Goal: Information Seeking & Learning: Check status

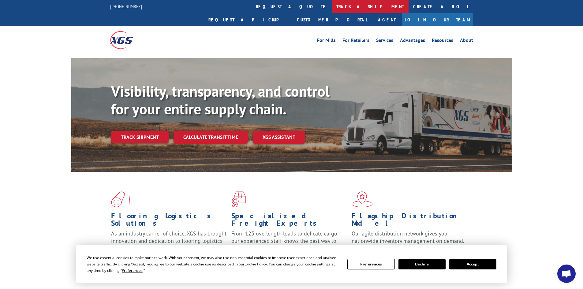
click at [332, 11] on link "track a shipment" at bounding box center [370, 6] width 77 height 13
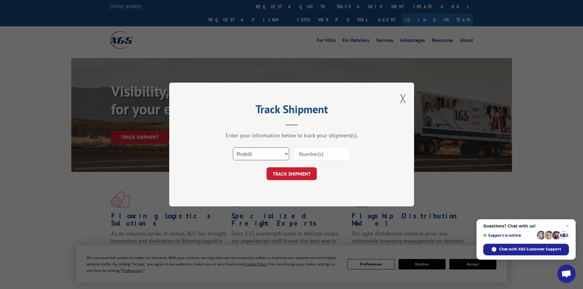
click at [248, 157] on select "Select category... Probill BOL PO" at bounding box center [261, 154] width 56 height 13
select select "bol"
click at [233, 148] on select "Select category... Probill BOL PO" at bounding box center [261, 154] width 56 height 13
click at [312, 149] on input at bounding box center [322, 154] width 56 height 13
type input "6083438"
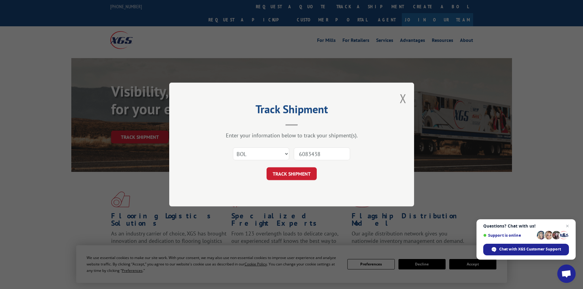
click button "TRACK SHIPMENT" at bounding box center [292, 173] width 50 height 13
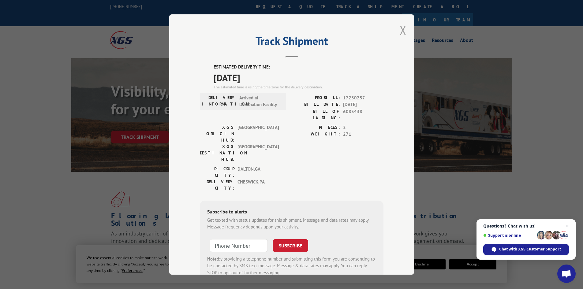
click at [400, 25] on button "Close modal" at bounding box center [403, 30] width 7 height 16
